Goal: Task Accomplishment & Management: Manage account settings

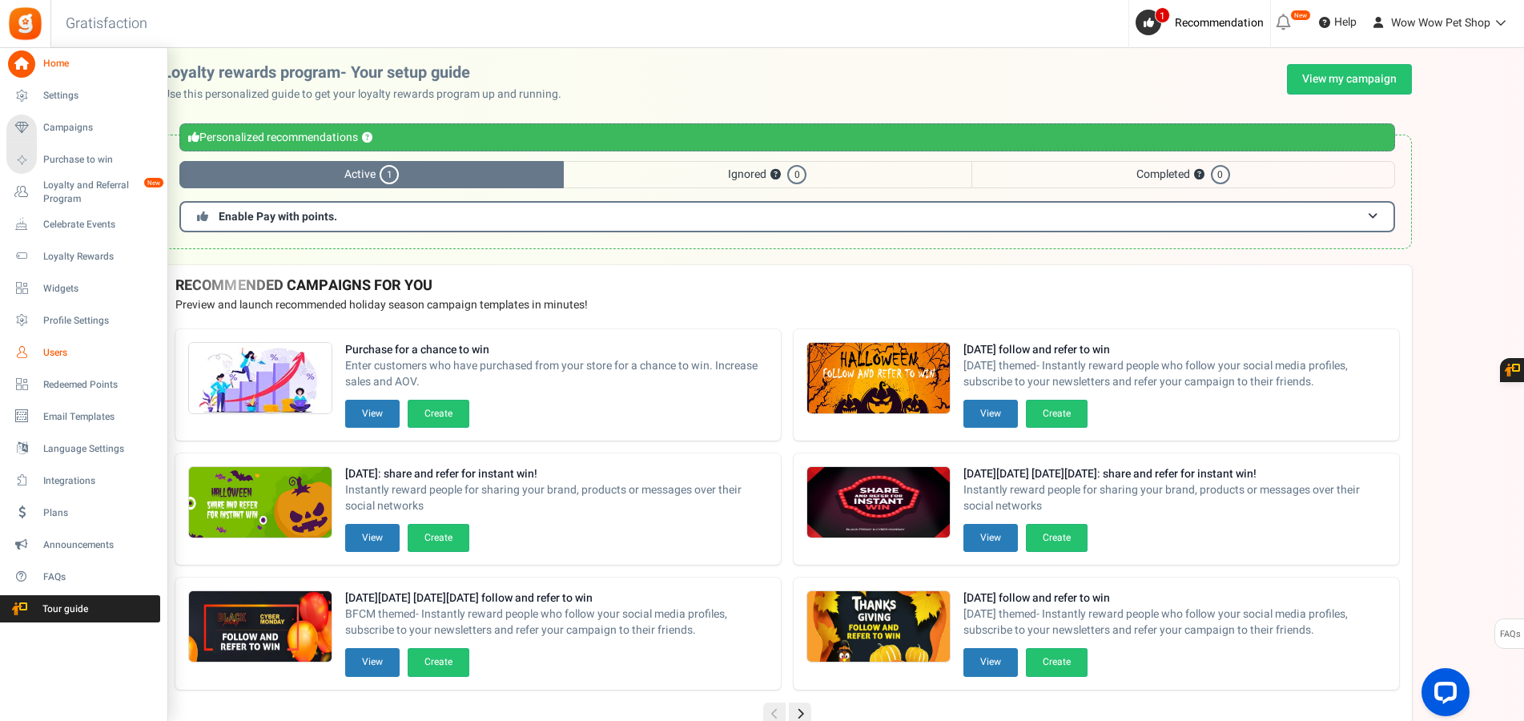
click at [55, 351] on span "Users" at bounding box center [99, 353] width 112 height 14
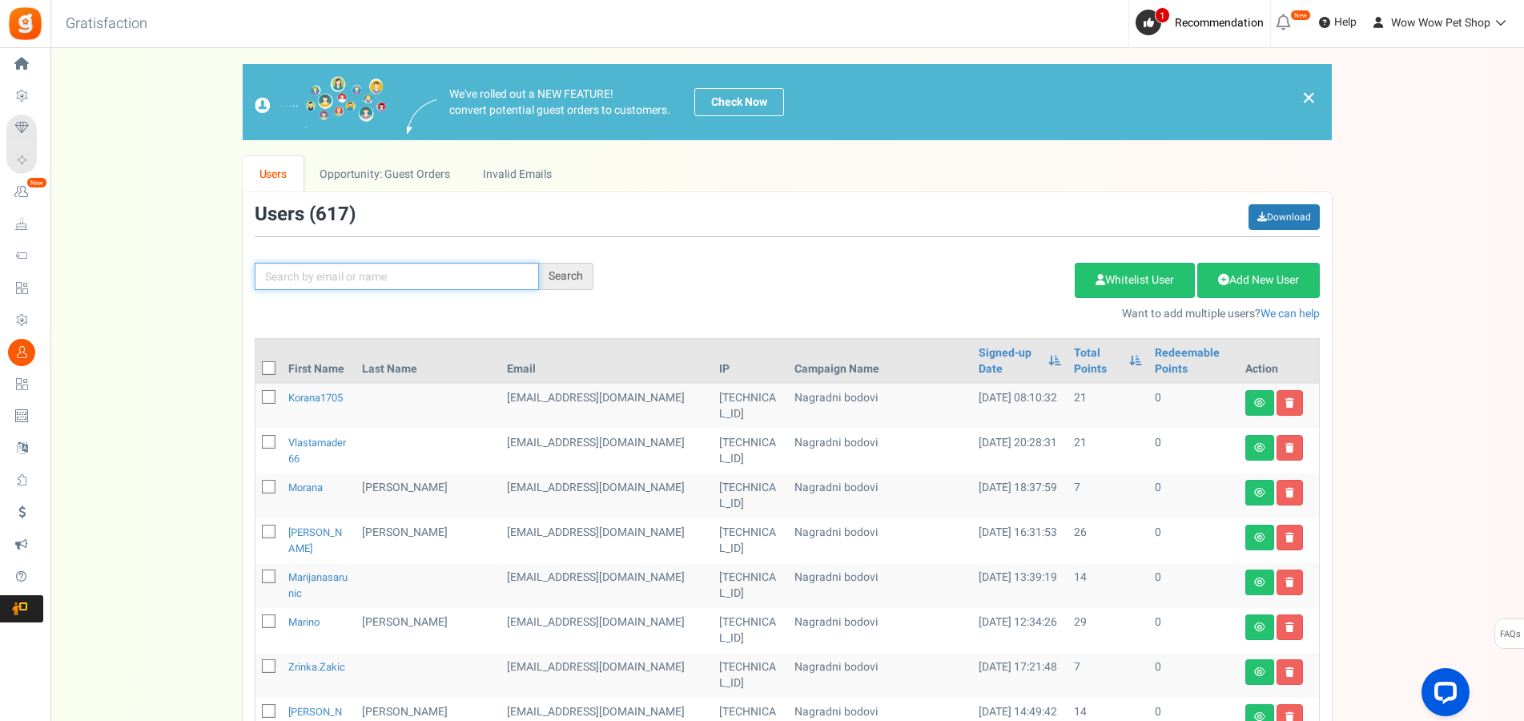
click at [416, 283] on input "text" at bounding box center [397, 276] width 284 height 27
type input "[PERSON_NAME]"
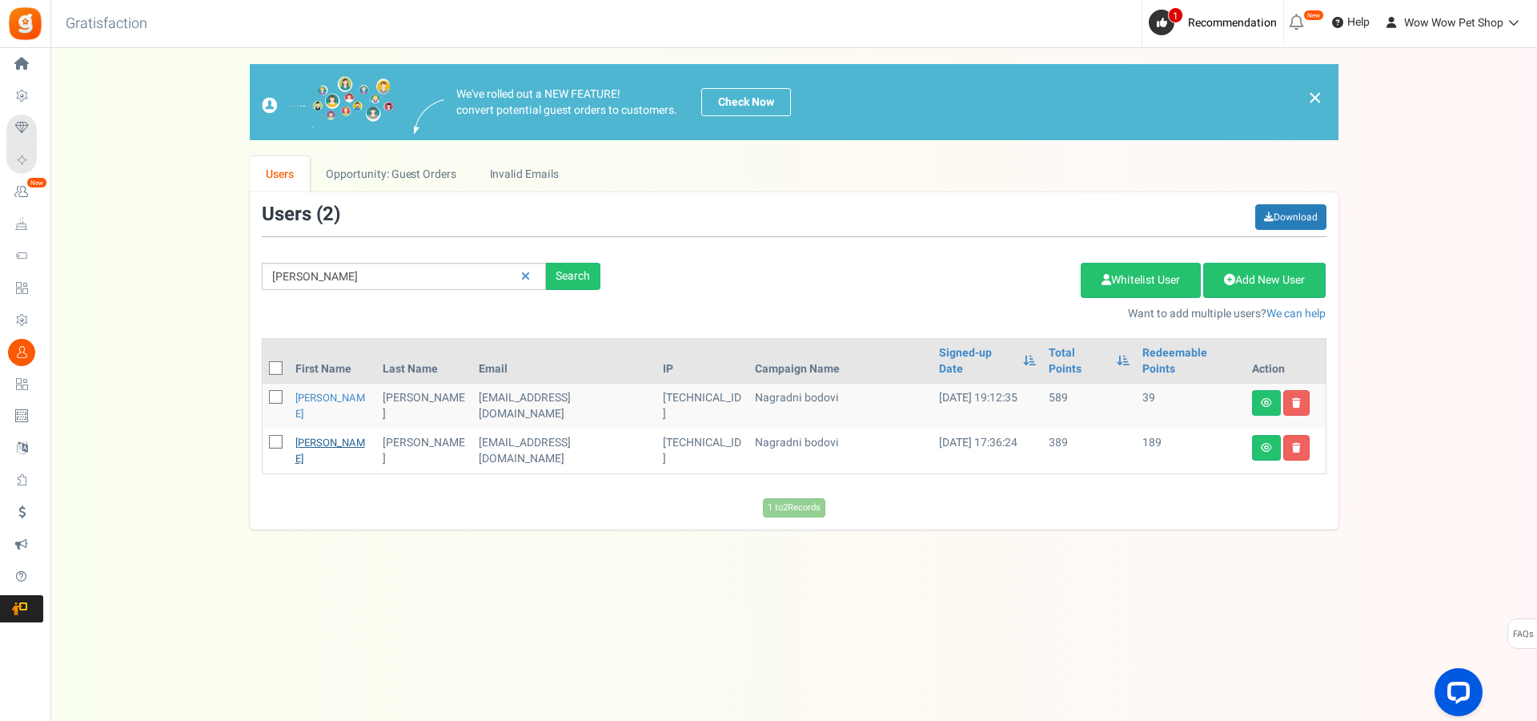
click at [309, 435] on link "[PERSON_NAME]" at bounding box center [330, 450] width 70 height 31
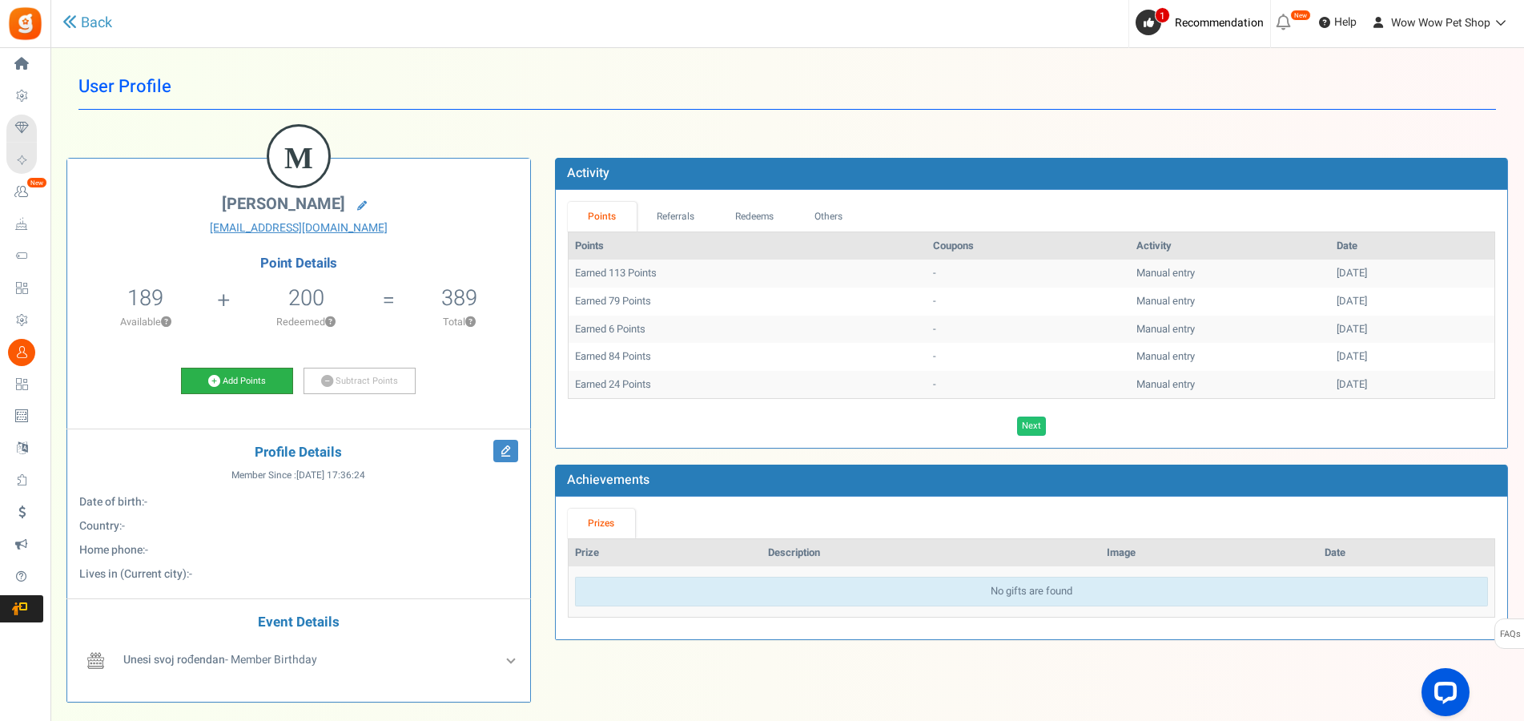
click at [241, 383] on link "Add Points" at bounding box center [237, 380] width 112 height 27
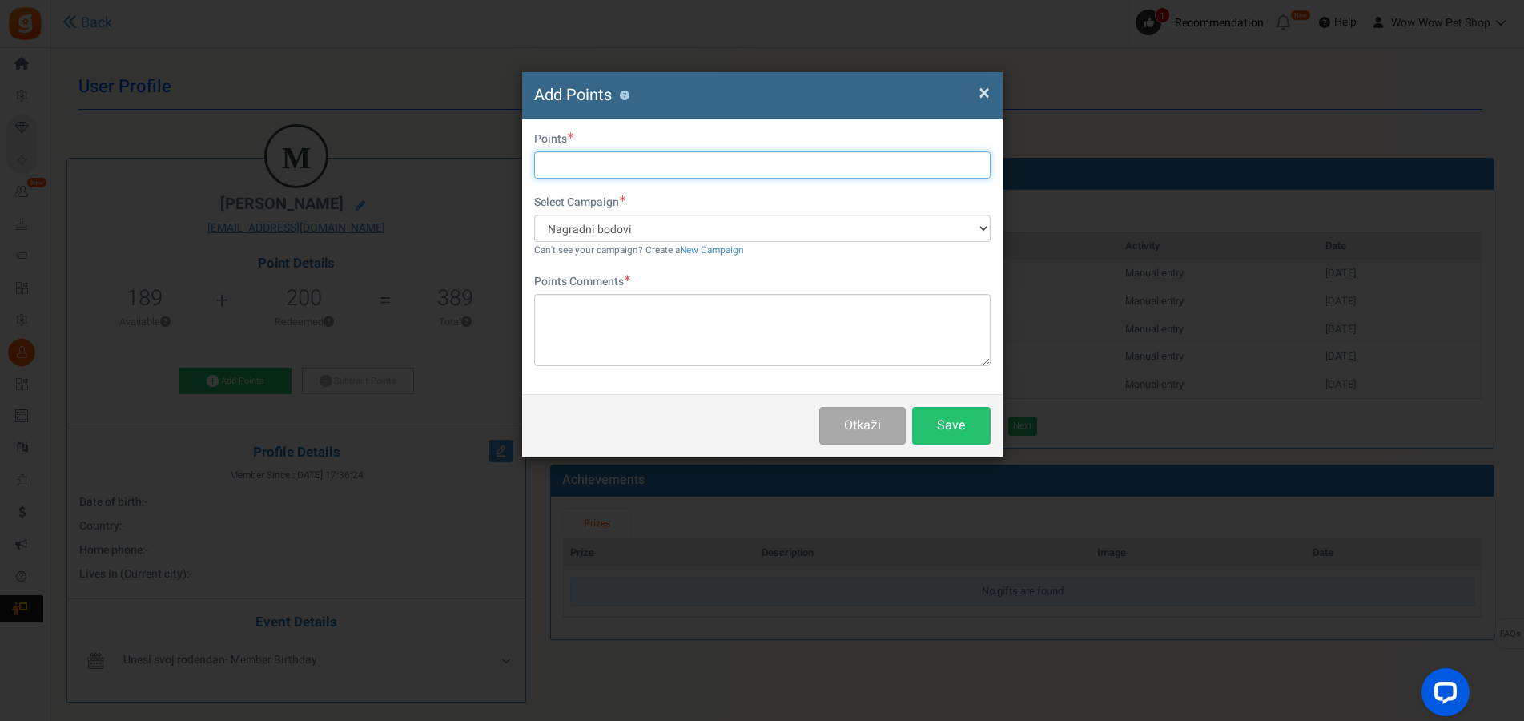
click at [596, 164] on input "text" at bounding box center [762, 164] width 456 height 27
type input "61"
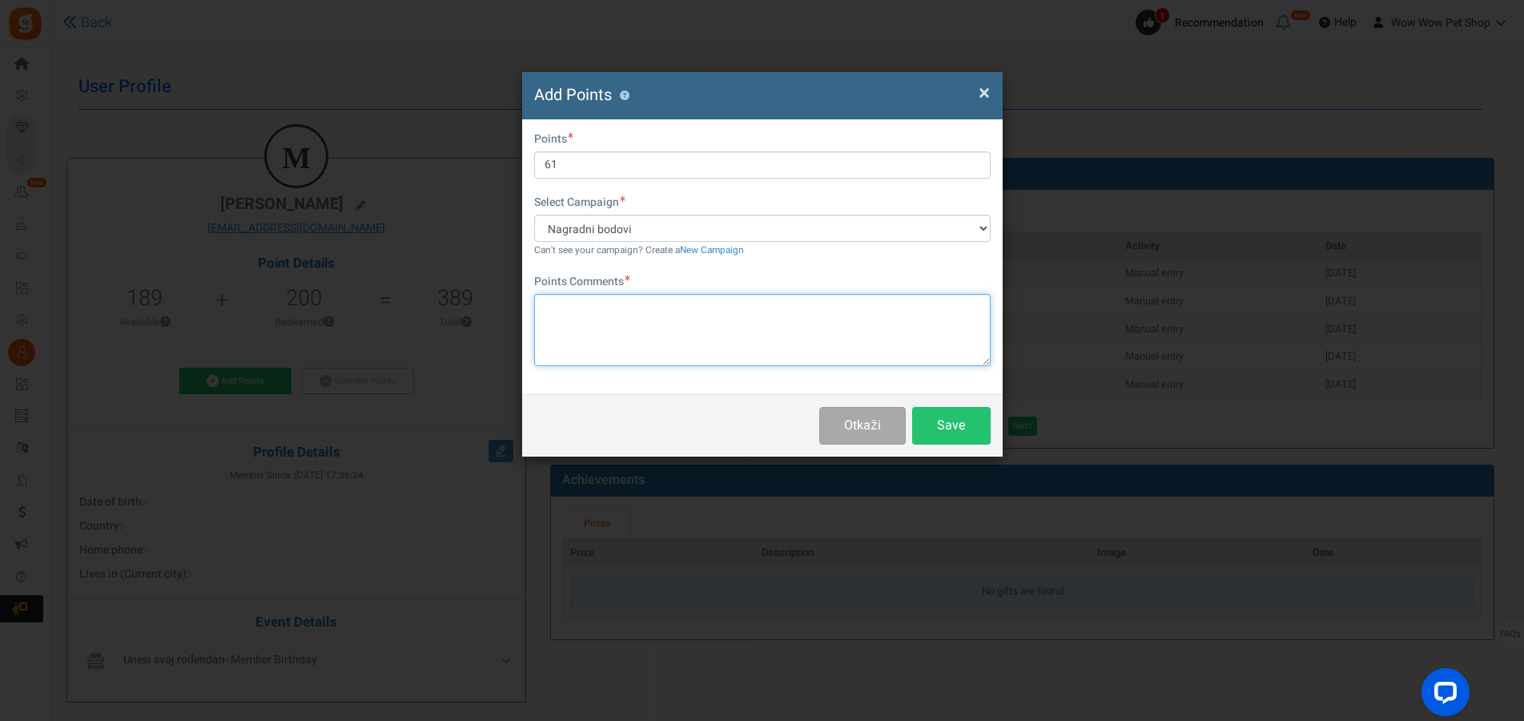
click at [654, 320] on textarea at bounding box center [762, 330] width 456 height 72
paste textarea "1622"
type textarea "Račun br. 1622"
click at [953, 418] on button "Save" at bounding box center [951, 426] width 78 height 38
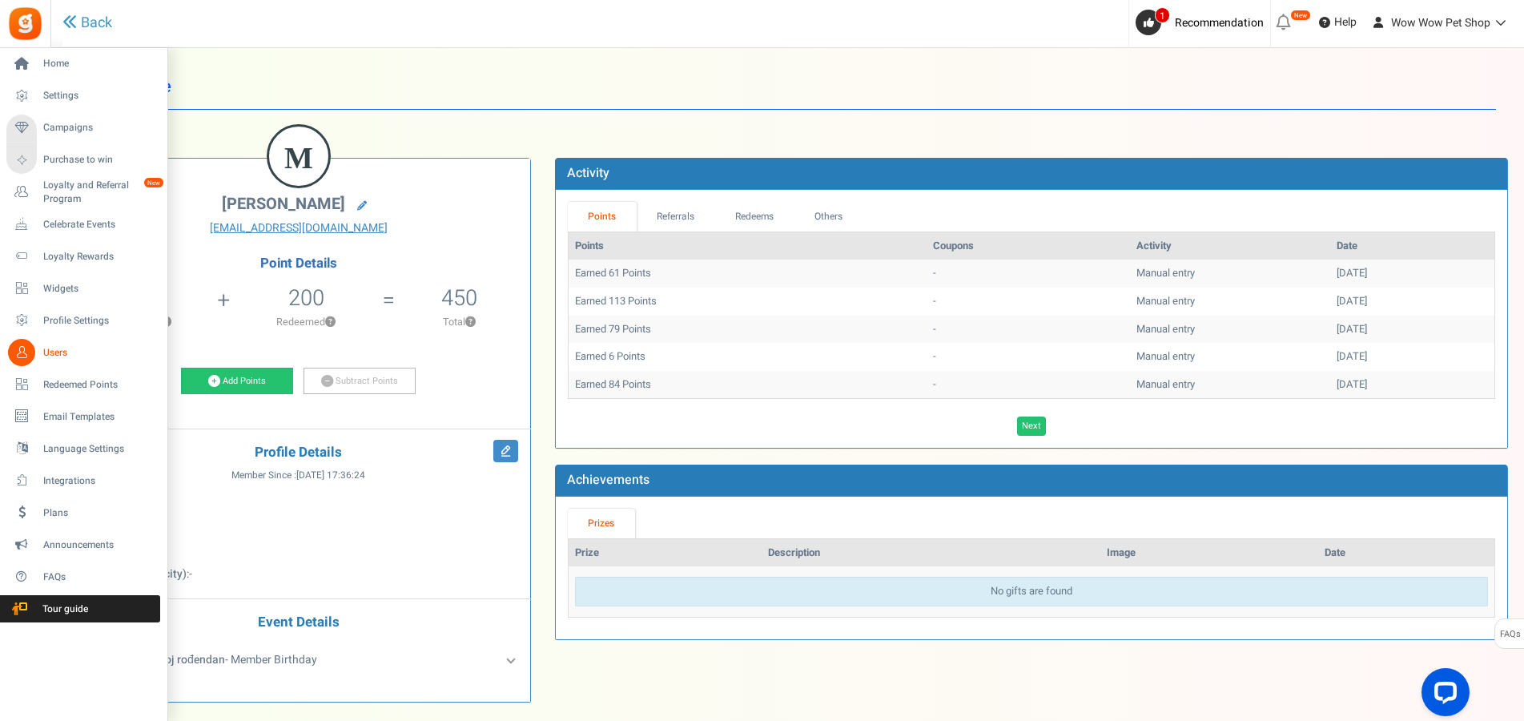
click at [32, 353] on icon at bounding box center [21, 352] width 27 height 27
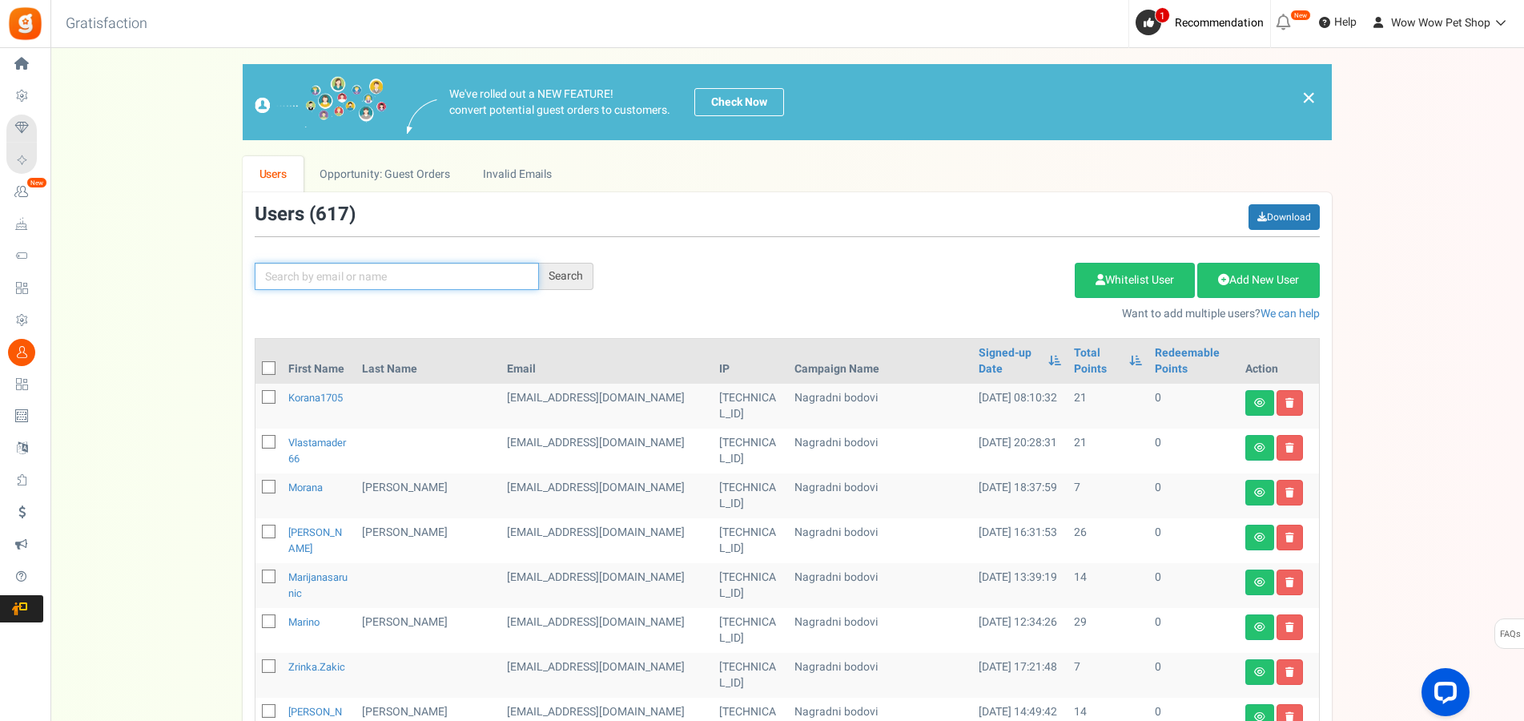
click at [431, 275] on input "text" at bounding box center [397, 276] width 284 height 27
type input "smiljan"
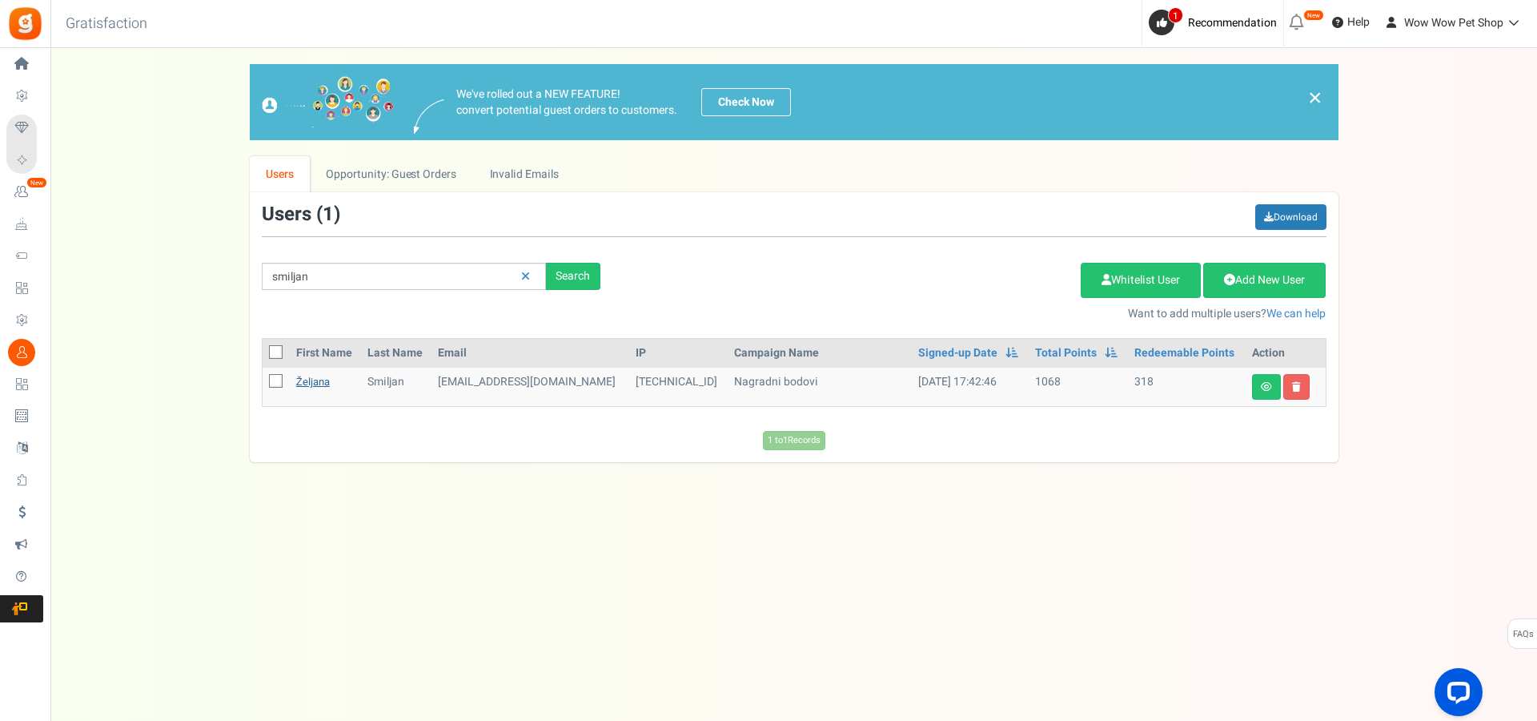
click at [311, 384] on link "Željana" at bounding box center [313, 381] width 34 height 15
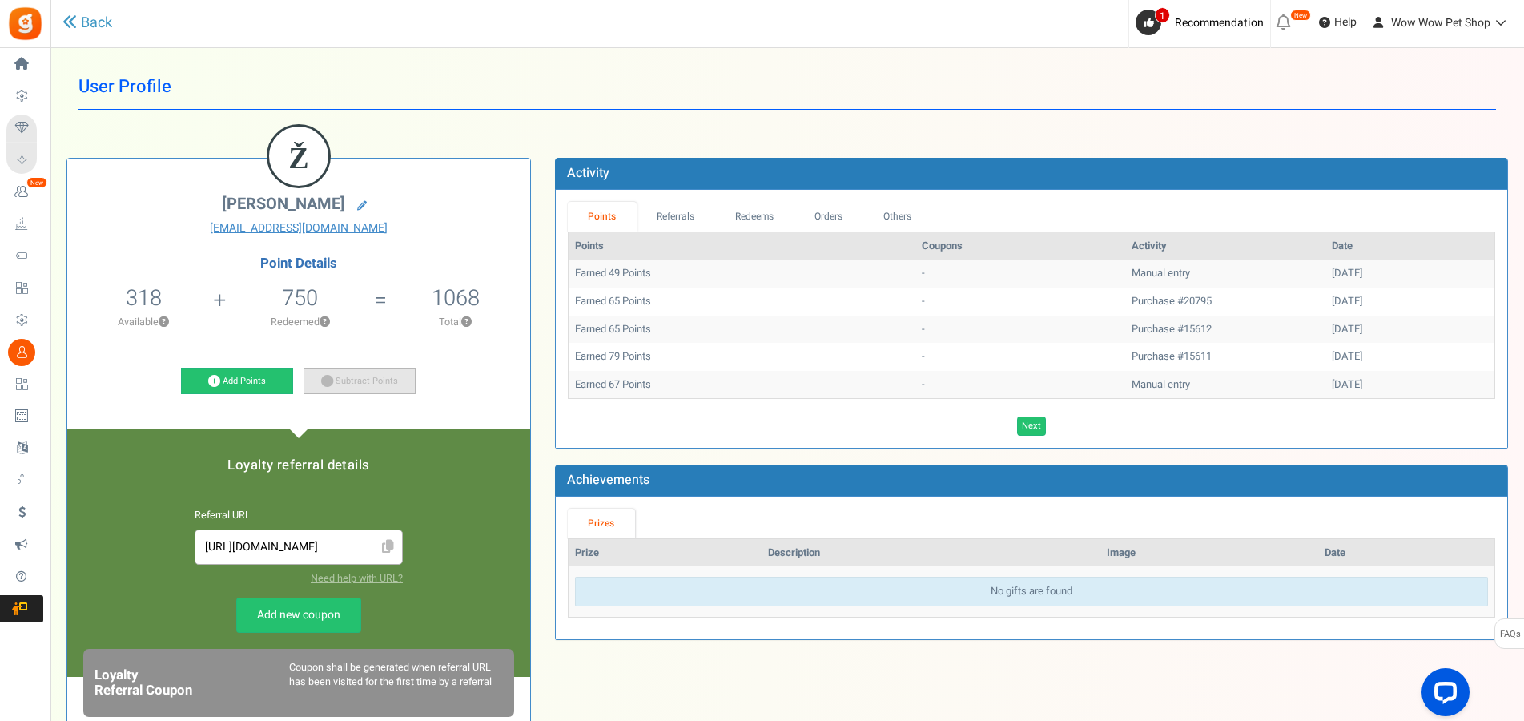
click at [373, 384] on link "Subtract Points" at bounding box center [359, 380] width 112 height 27
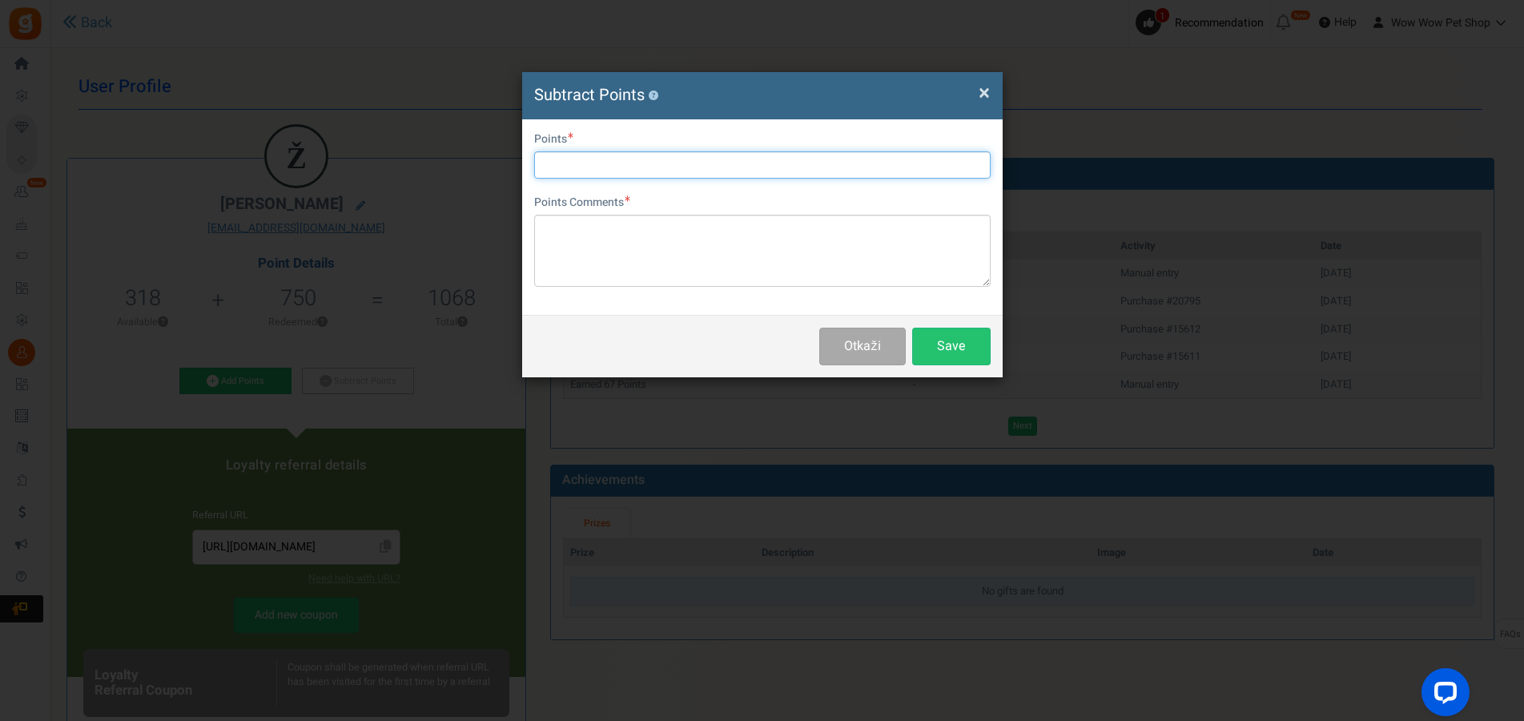
click at [661, 167] on input "text" at bounding box center [762, 164] width 456 height 27
type input "200"
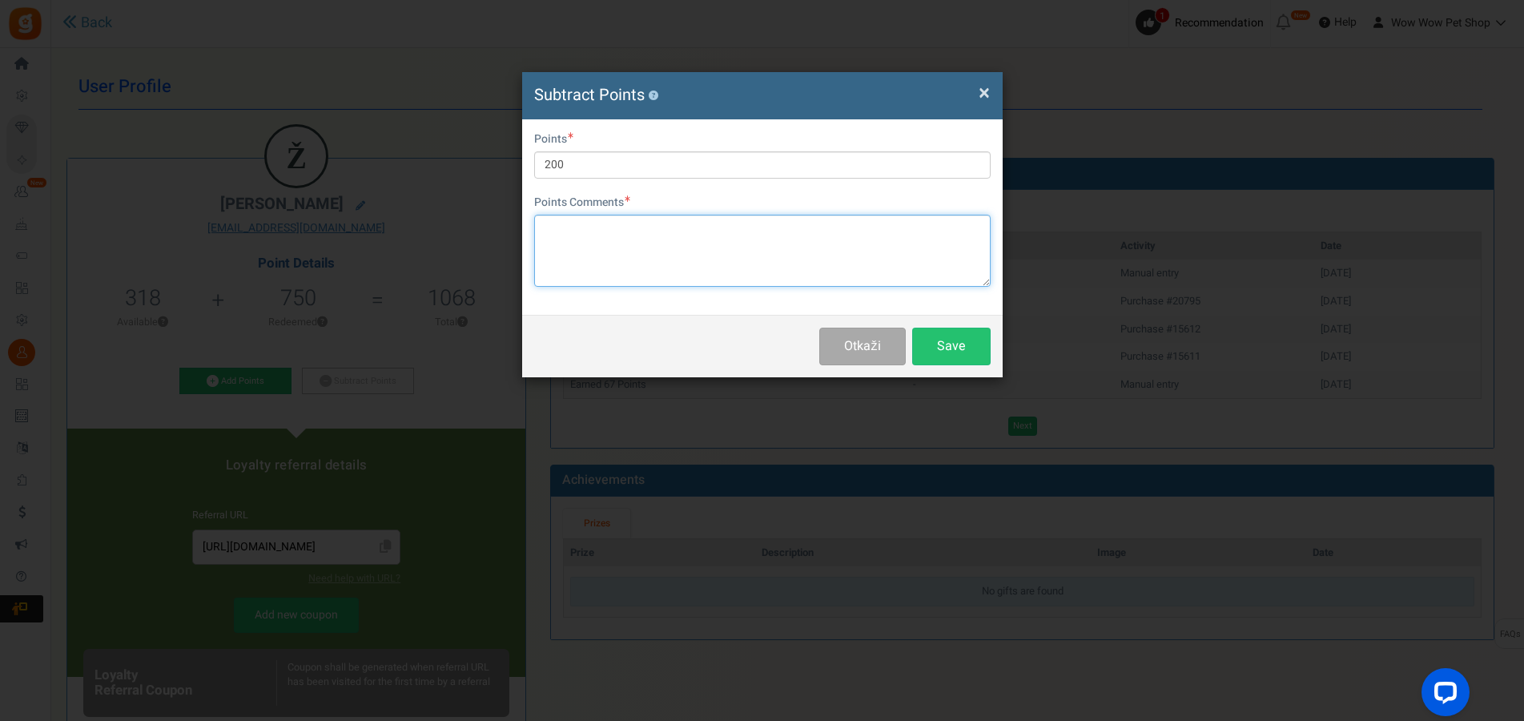
click at [633, 254] on textarea at bounding box center [762, 251] width 456 height 72
type textarea "Račun br. 1623"
click at [948, 344] on button "Save" at bounding box center [951, 346] width 78 height 38
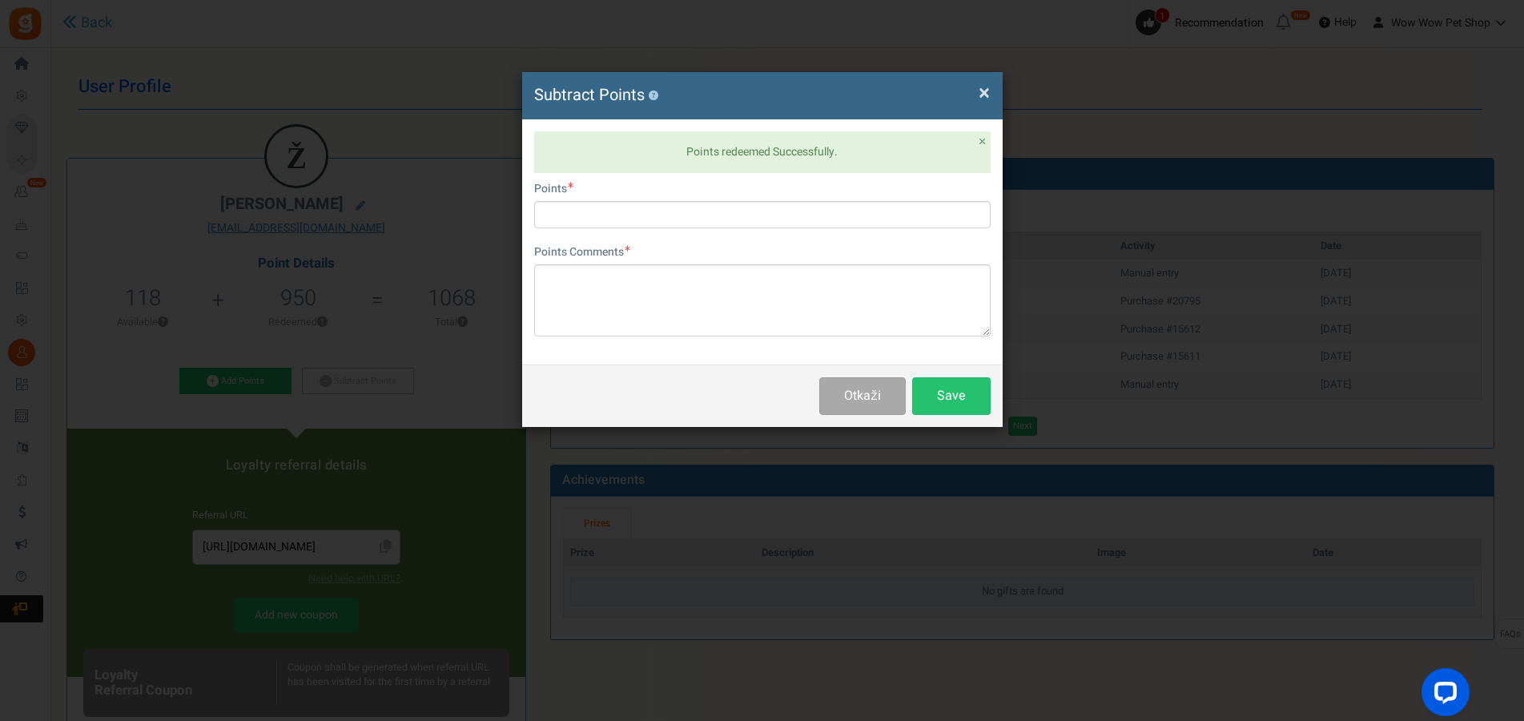
click at [986, 90] on span "×" at bounding box center [983, 93] width 11 height 30
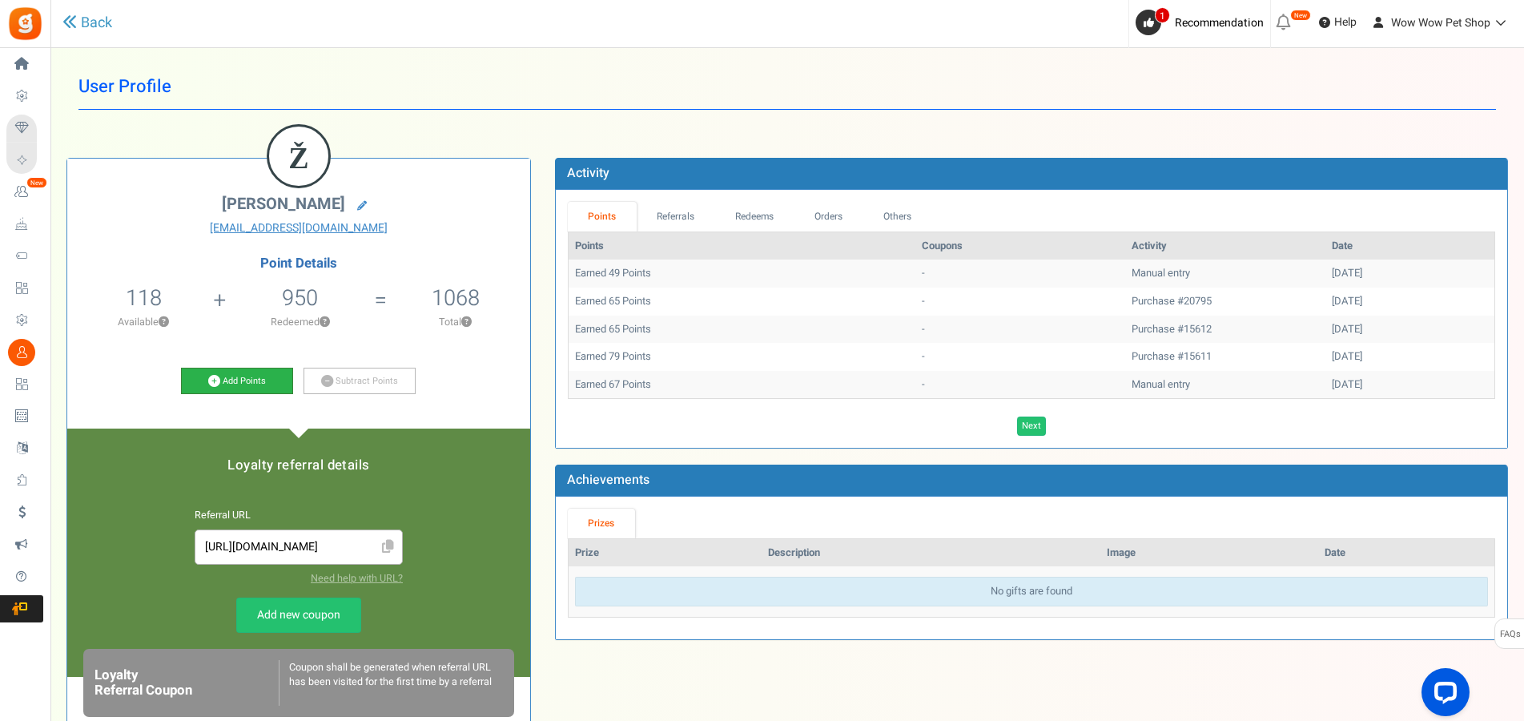
click at [254, 377] on link "Add Points" at bounding box center [237, 380] width 112 height 27
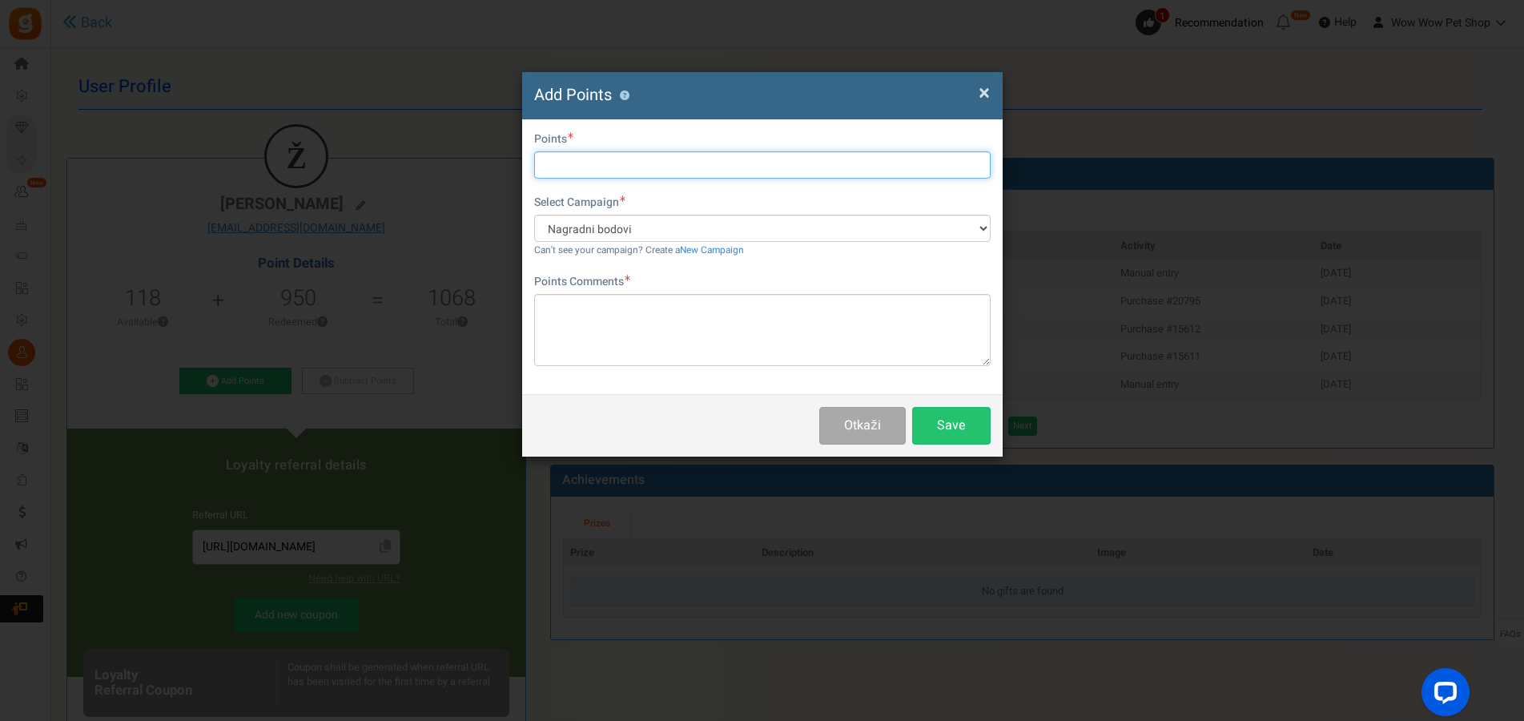
click at [656, 161] on input "text" at bounding box center [762, 164] width 456 height 27
click at [649, 173] on input "text" at bounding box center [762, 164] width 456 height 27
type input "35"
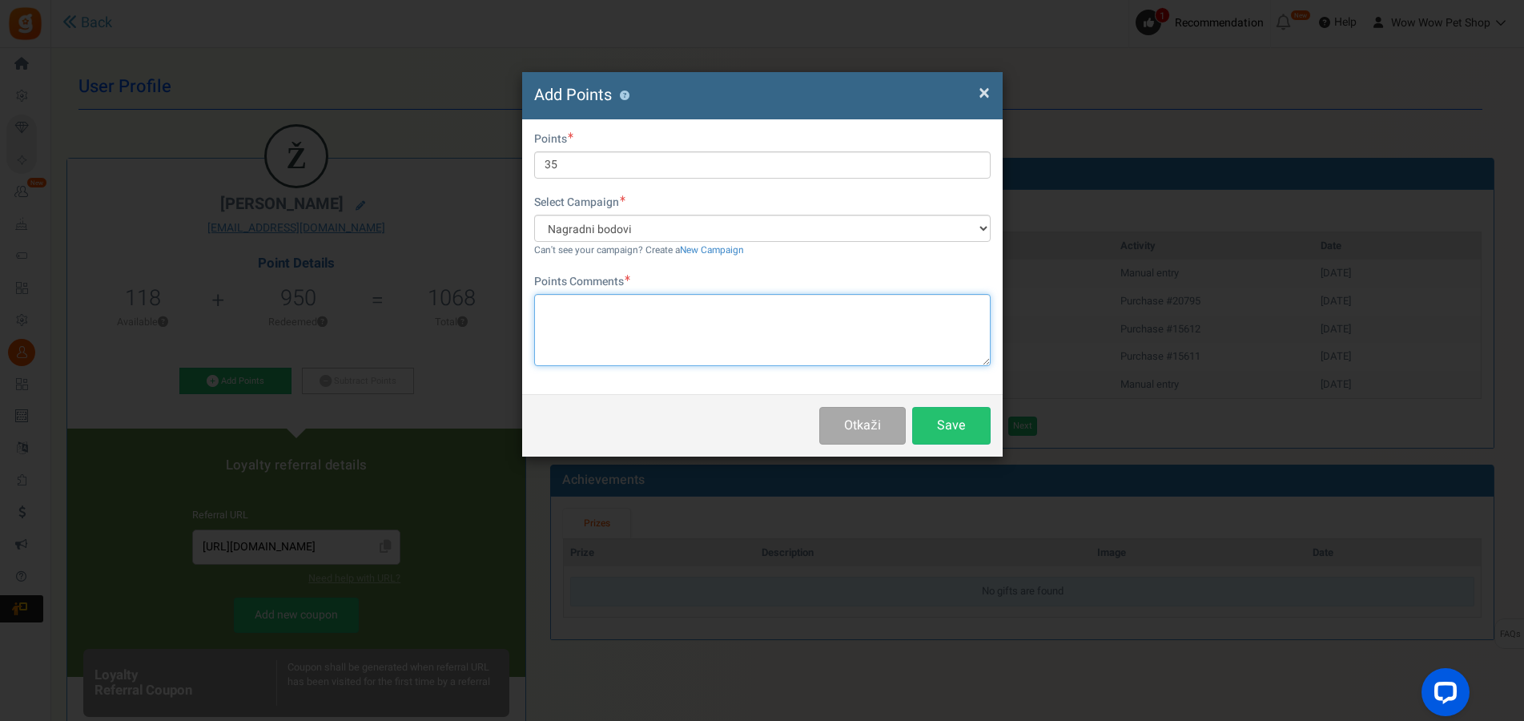
click at [703, 317] on textarea at bounding box center [762, 330] width 456 height 72
type textarea "Račun br. 1623"
click at [954, 425] on button "Save" at bounding box center [951, 426] width 78 height 38
